Goal: Transaction & Acquisition: Purchase product/service

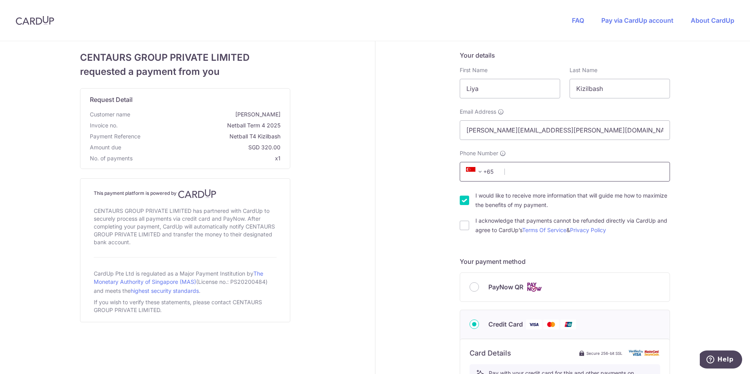
click at [538, 170] on input "Phone Number" at bounding box center [565, 172] width 210 height 20
click at [533, 170] on input "Phone Number" at bounding box center [565, 172] width 210 height 20
drag, startPoint x: 522, startPoint y: 168, endPoint x: 454, endPoint y: 168, distance: 67.5
click at [455, 168] on div "Phone Number +376 +971 +93 +1268 +1264 +355 +374 +244 +0 +54 +1684 +43 +61 +297…" at bounding box center [565, 166] width 220 height 32
type input "81619919"
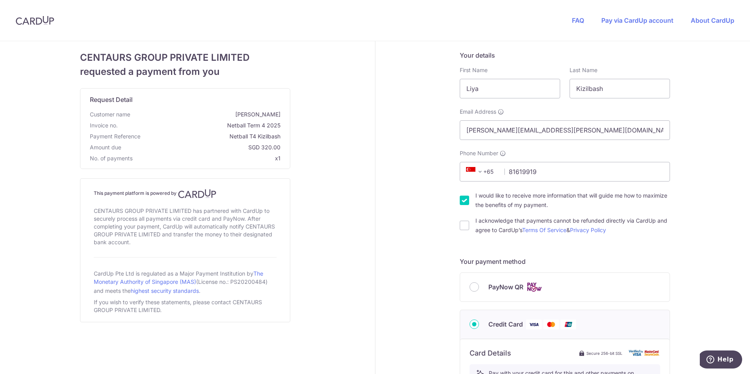
click at [425, 126] on div "Your details First Name Liya Last Name Kizilbash Email Address genevieve.hamel@…" at bounding box center [566, 356] width 380 height 631
click at [463, 198] on input "I would like to receive more information that will guide me how to maximize the…" at bounding box center [464, 200] width 9 height 9
checkbox input "false"
click at [472, 289] on input "PayNow QR" at bounding box center [474, 287] width 9 height 9
radio input "true"
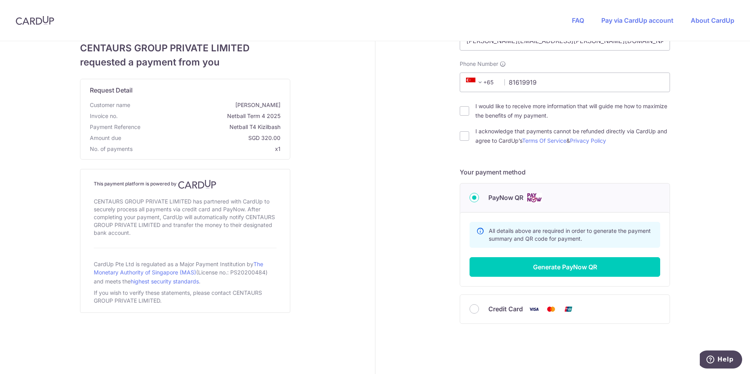
scroll to position [106, 0]
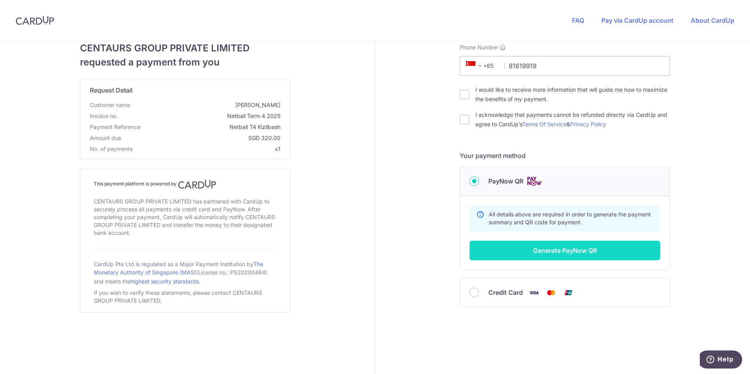
click at [515, 251] on button "Generate PayNow QR" at bounding box center [565, 251] width 191 height 20
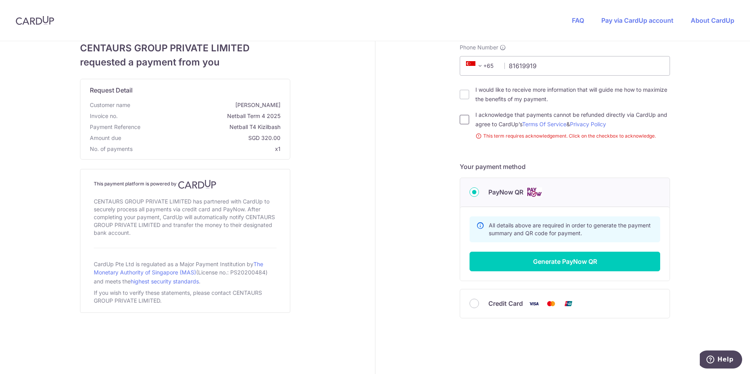
click at [464, 123] on input "I acknowledge that payments cannot be refunded directly via CardUp and agree to…" at bounding box center [464, 119] width 9 height 9
checkbox input "true"
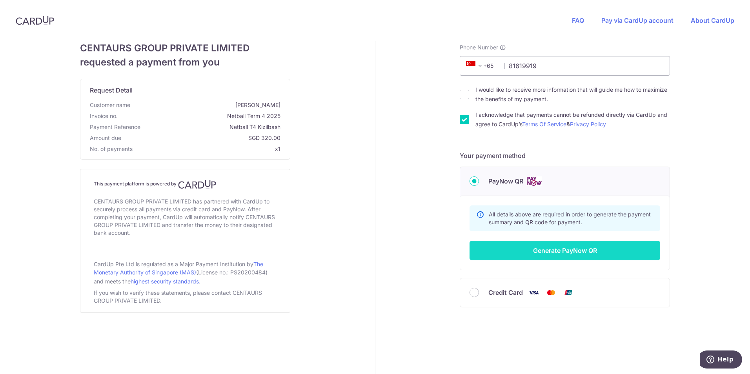
click at [518, 247] on button "Generate PayNow QR" at bounding box center [565, 251] width 191 height 20
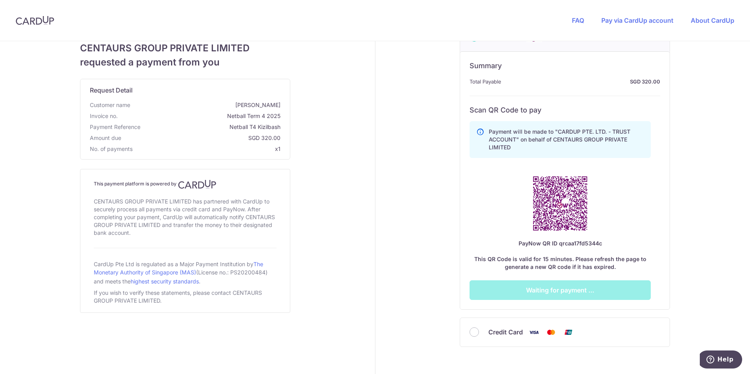
scroll to position [263, 0]
